Goal: Information Seeking & Learning: Compare options

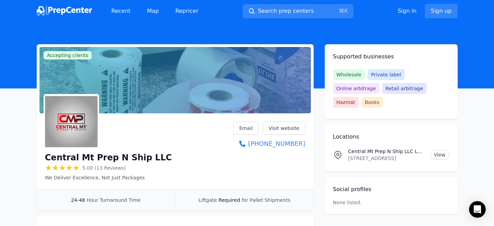
scroll to position [29, 0]
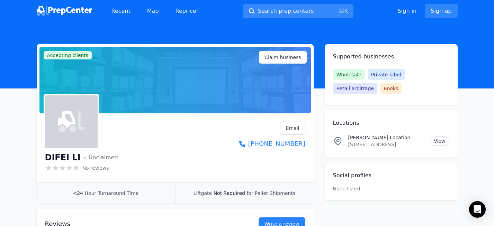
click at [284, 14] on span "Search prep centers" at bounding box center [286, 11] width 56 height 8
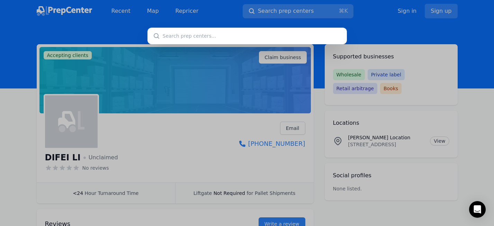
type input "MGM Prep & Ship"
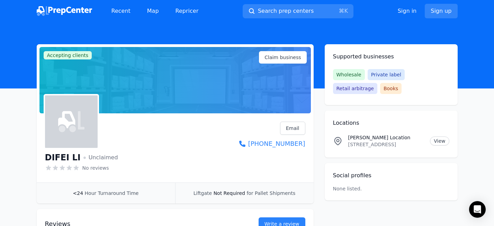
click at [277, 10] on div at bounding box center [247, 113] width 494 height 226
click at [277, 10] on span "Search prep centers" at bounding box center [286, 11] width 56 height 8
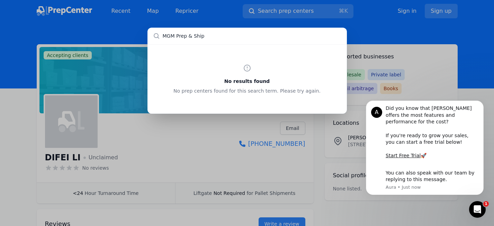
drag, startPoint x: 178, startPoint y: 35, endPoint x: 238, endPoint y: 37, distance: 60.2
click at [238, 37] on input "MGM Prep & Ship" at bounding box center [246, 36] width 199 height 17
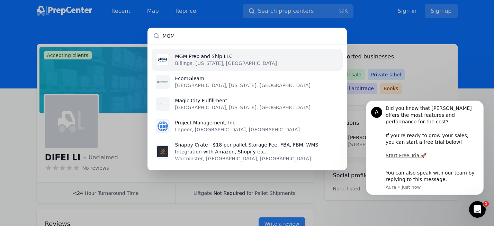
type input "MGM"
click at [224, 58] on p "MGM Prep and Ship LLC" at bounding box center [226, 56] width 102 height 7
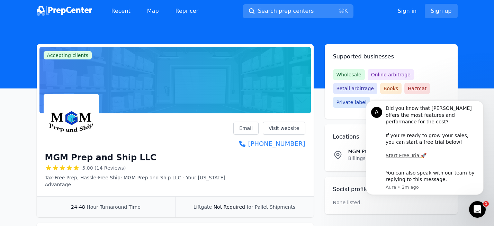
click at [274, 13] on span "Search prep centers" at bounding box center [286, 11] width 56 height 8
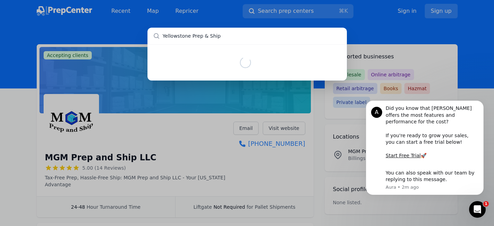
drag, startPoint x: 190, startPoint y: 36, endPoint x: 240, endPoint y: 35, distance: 50.5
click at [240, 35] on input "Yellowstone Prep & Ship" at bounding box center [246, 36] width 199 height 17
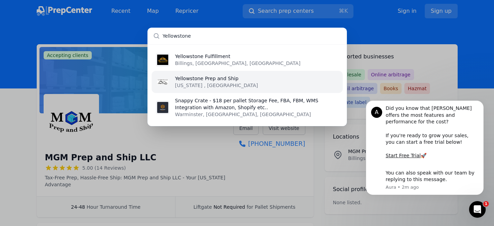
type input "Yellowstone"
click at [217, 77] on p "Yellowstone Prep and Ship" at bounding box center [216, 78] width 83 height 7
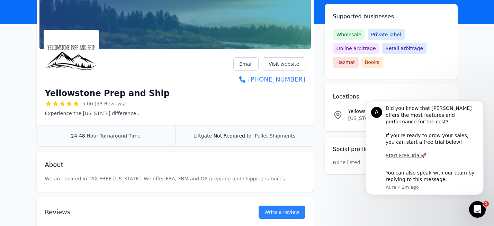
scroll to position [65, 0]
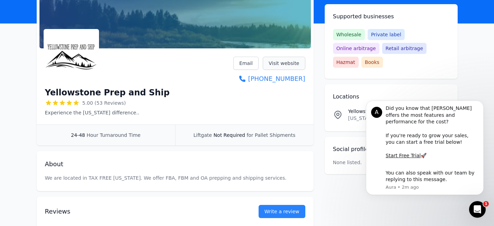
click at [297, 64] on link "Visit website" at bounding box center [284, 63] width 43 height 13
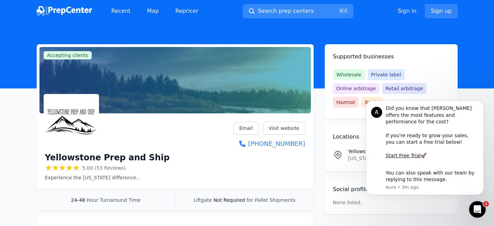
click at [270, 13] on span "Search prep centers" at bounding box center [286, 11] width 56 height 8
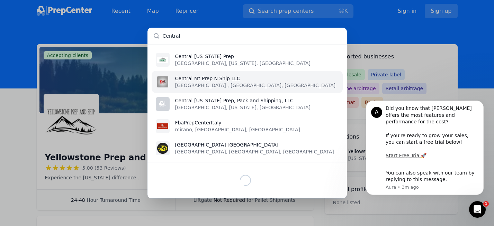
type input "Central"
click at [208, 79] on p "Central Mt Prep N Ship LLC" at bounding box center [255, 78] width 161 height 7
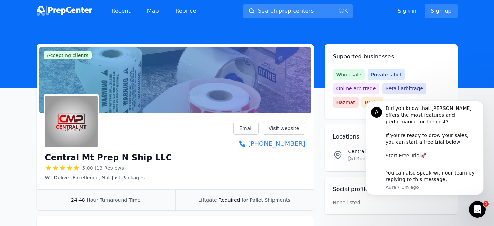
click at [273, 9] on span "Search prep centers" at bounding box center [286, 11] width 56 height 8
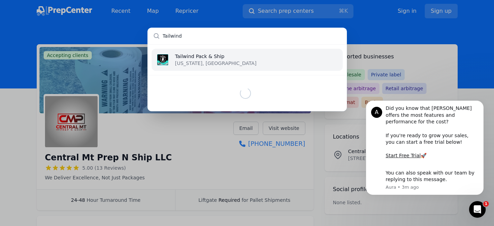
type input "Tailwind"
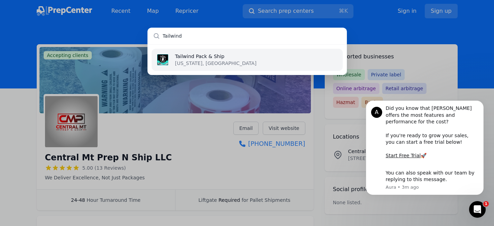
click at [215, 55] on p "Tailwind Pack & Ship" at bounding box center [215, 56] width 81 height 7
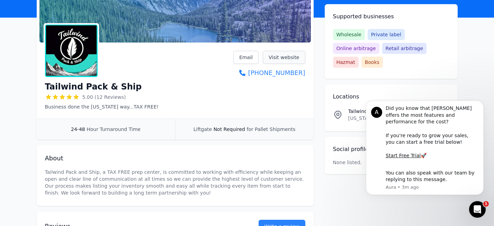
scroll to position [73, 0]
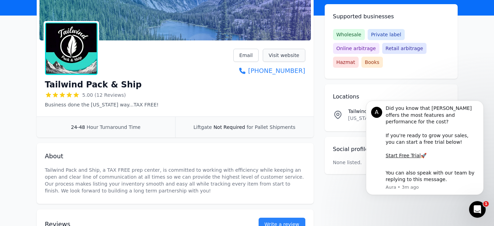
click at [290, 61] on link "Visit website" at bounding box center [284, 55] width 43 height 13
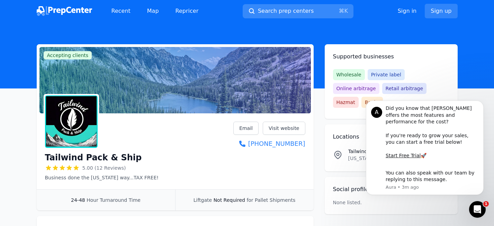
click at [287, 11] on span "Search prep centers" at bounding box center [286, 11] width 56 height 8
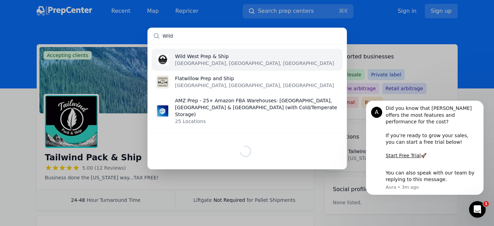
type input "Wild"
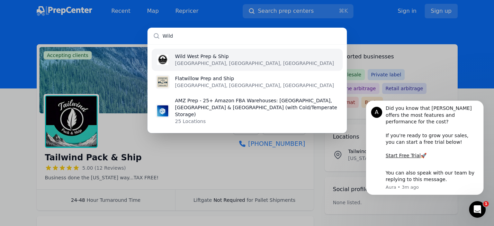
click at [213, 56] on p "Wild West Prep & Ship" at bounding box center [254, 56] width 159 height 7
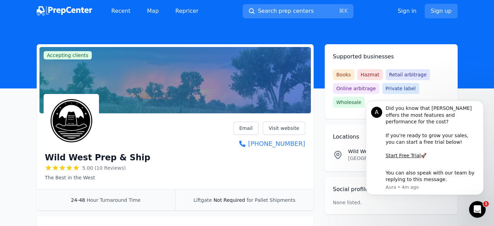
click at [283, 8] on span "Search prep centers" at bounding box center [286, 11] width 56 height 8
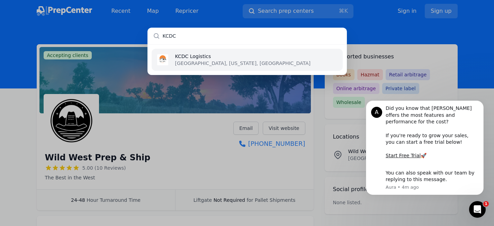
type input "KCDC"
click at [208, 56] on p "KCDC Logistics" at bounding box center [242, 56] width 135 height 7
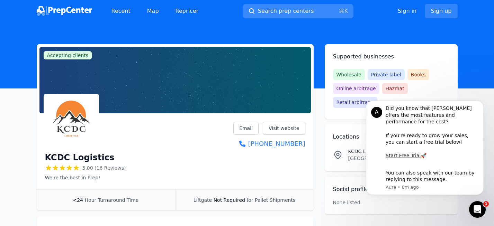
click at [280, 12] on span "Search prep centers" at bounding box center [286, 11] width 56 height 8
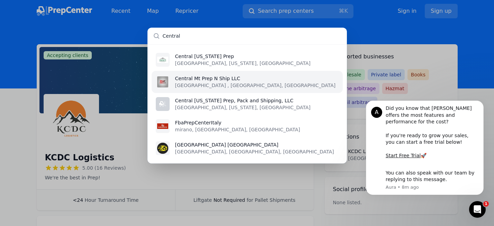
type input "Central"
click at [202, 81] on p "Central Mt Prep N Ship LLC" at bounding box center [255, 78] width 161 height 7
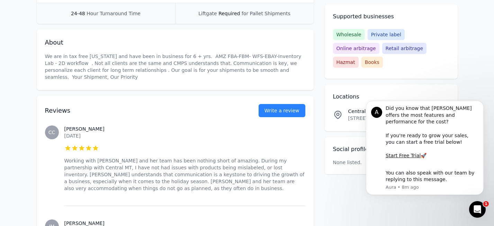
scroll to position [188, 0]
